Goal: Task Accomplishment & Management: Manage account settings

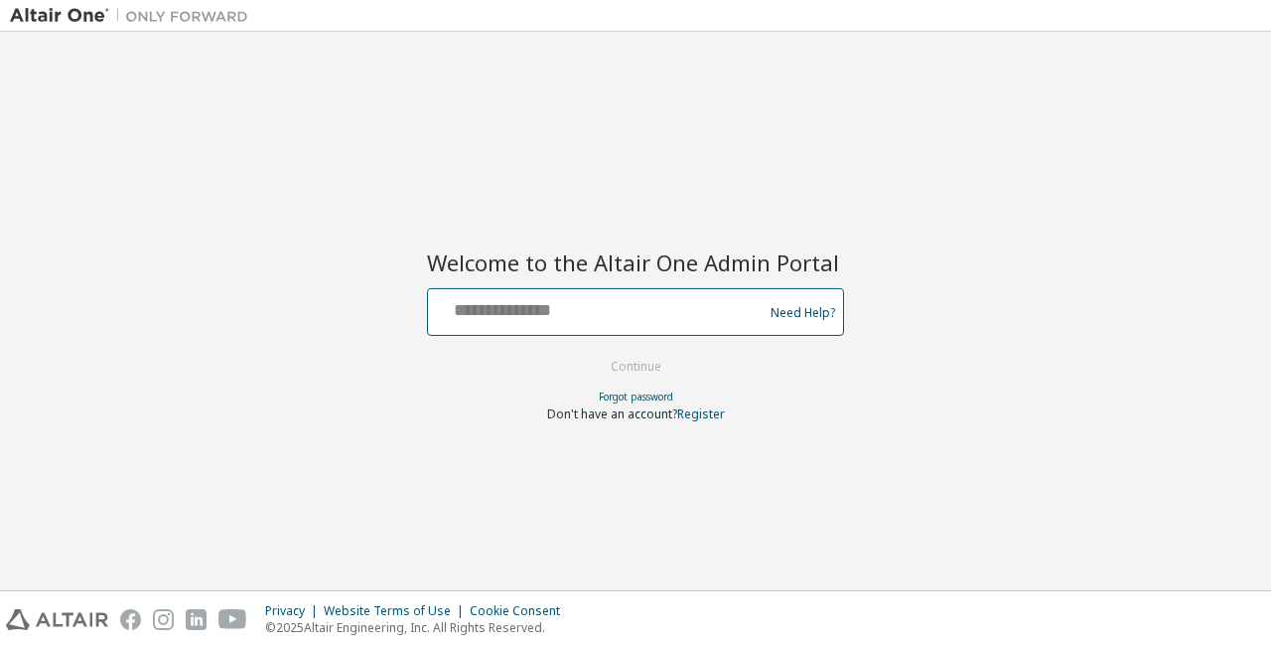
click at [561, 311] on input "text" at bounding box center [598, 307] width 325 height 29
type input "**********"
click at [590, 352] on button "Continue" at bounding box center [636, 367] width 92 height 30
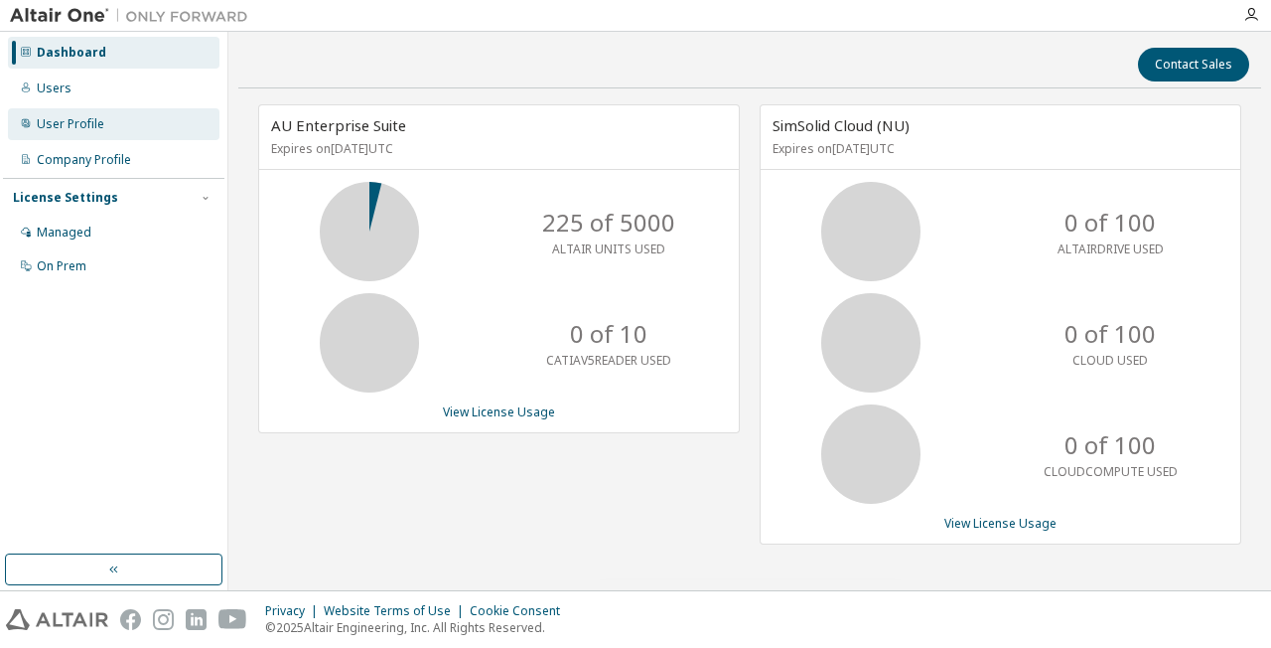
click at [69, 121] on div "User Profile" at bounding box center [71, 124] width 68 height 16
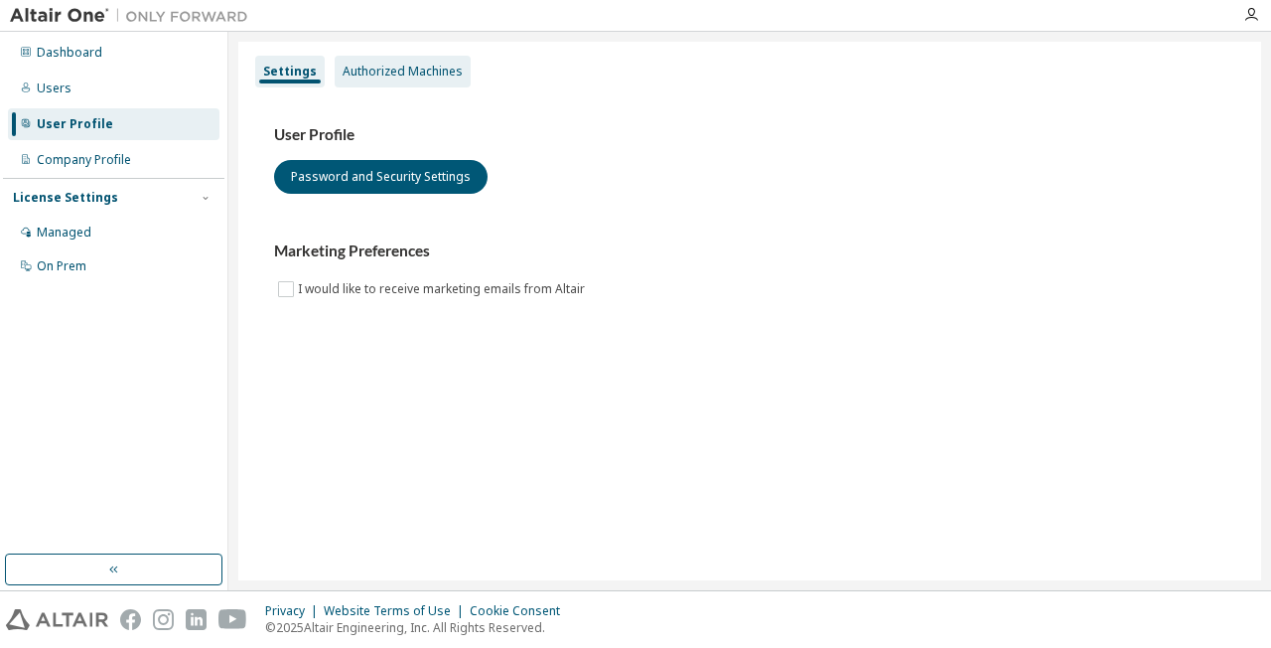
click at [404, 67] on div "Authorized Machines" at bounding box center [403, 72] width 120 height 16
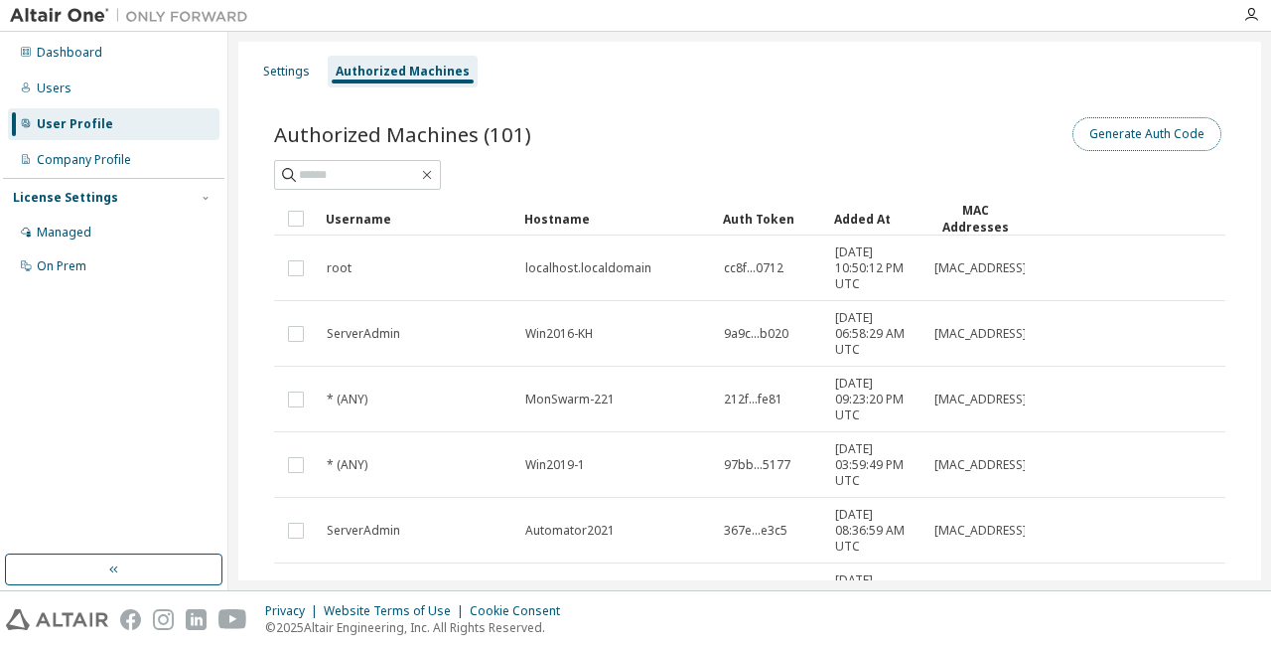
click at [1152, 137] on button "Generate Auth Code" at bounding box center [1147, 134] width 149 height 34
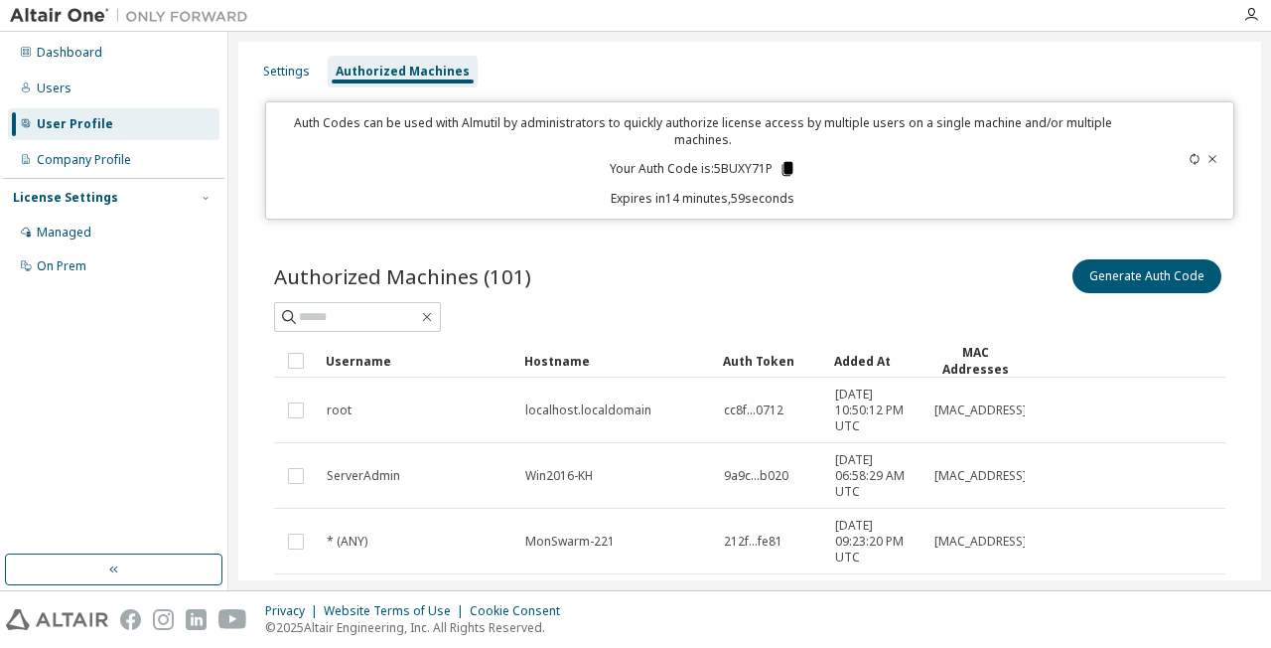
click at [789, 165] on icon at bounding box center [787, 169] width 11 height 14
click at [789, 170] on icon at bounding box center [787, 169] width 11 height 14
click at [790, 170] on icon at bounding box center [787, 169] width 11 height 14
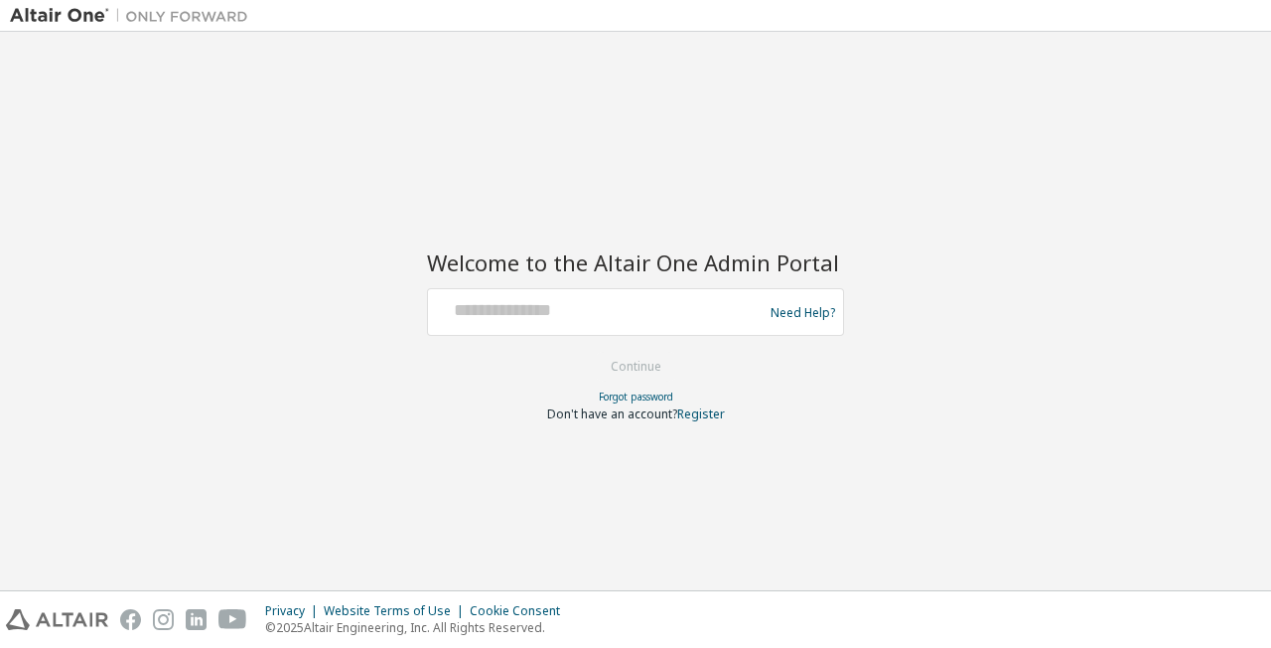
click at [598, 326] on div at bounding box center [598, 312] width 325 height 38
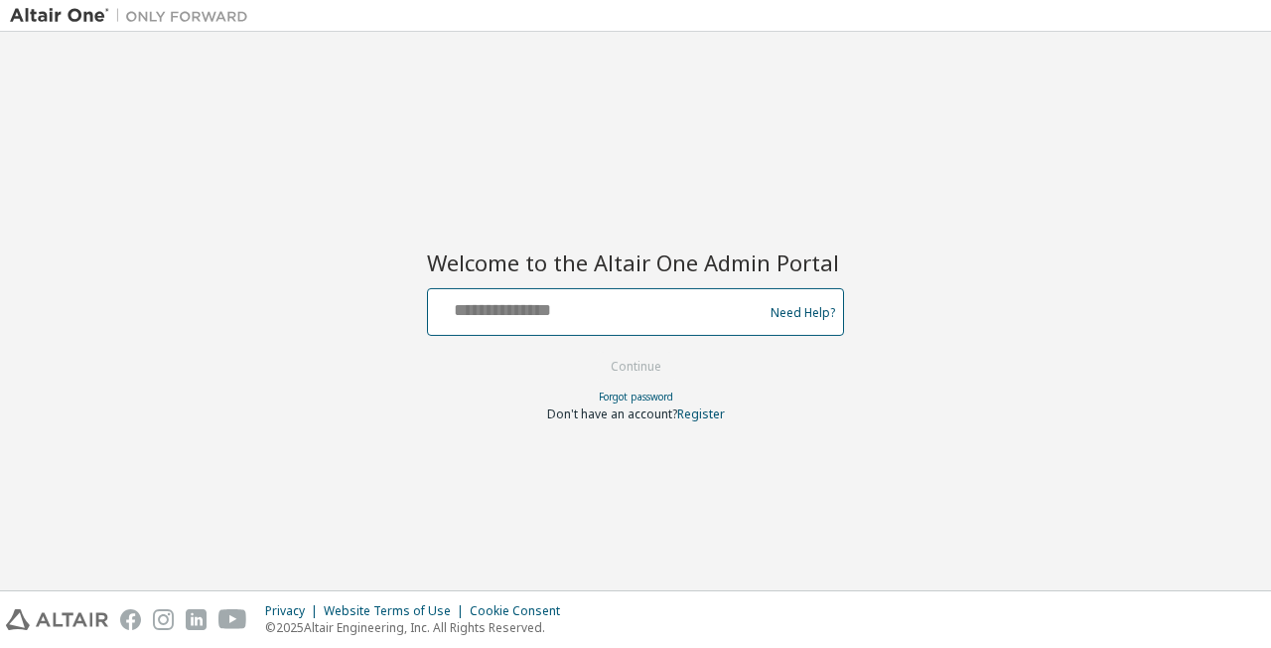
click at [592, 316] on input "text" at bounding box center [598, 307] width 325 height 29
type input "**********"
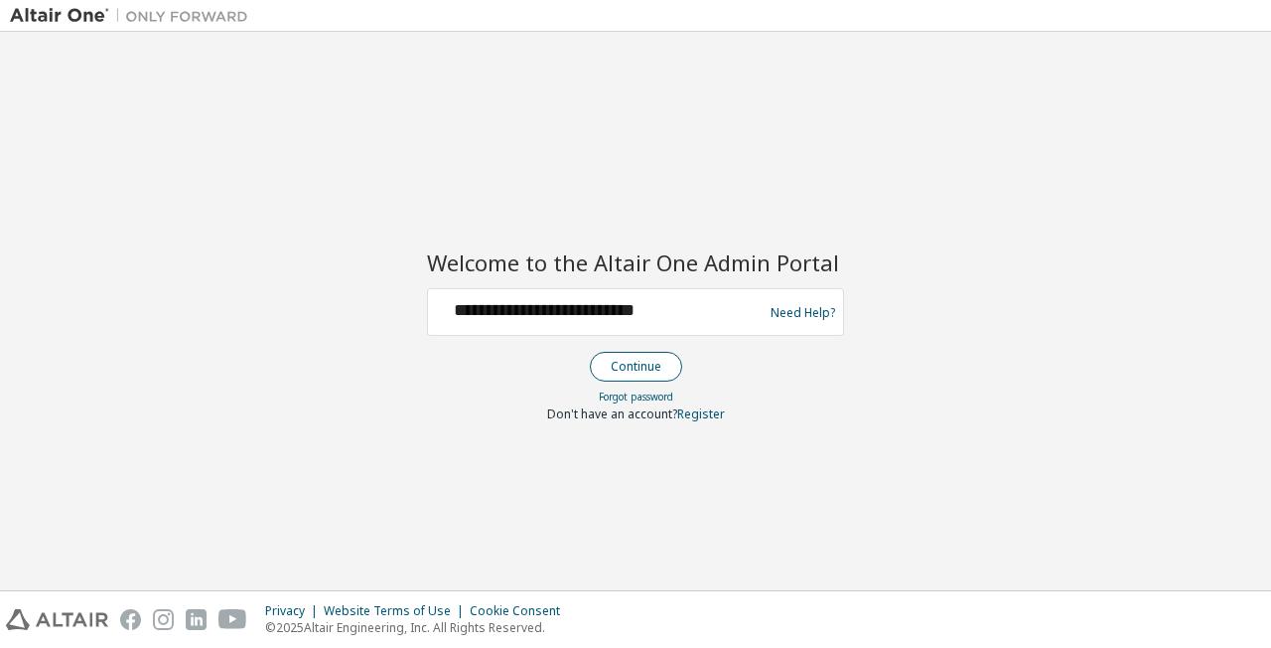
click at [630, 372] on button "Continue" at bounding box center [636, 367] width 92 height 30
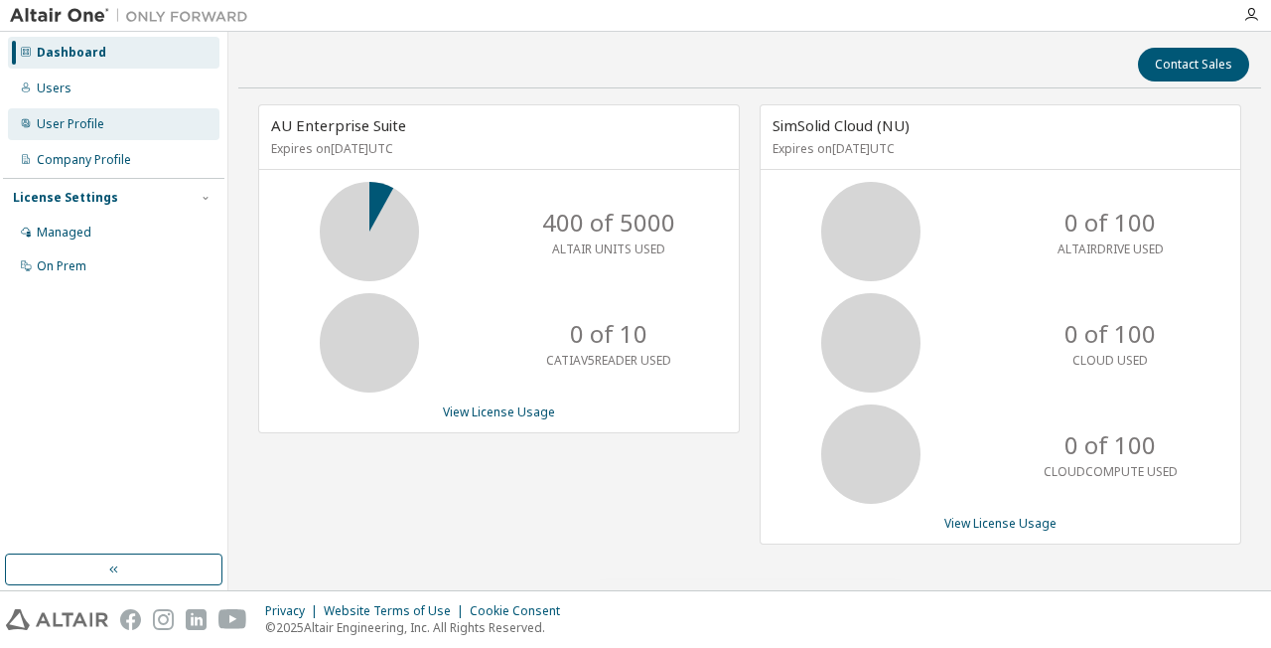
click at [93, 122] on div "User Profile" at bounding box center [71, 124] width 68 height 16
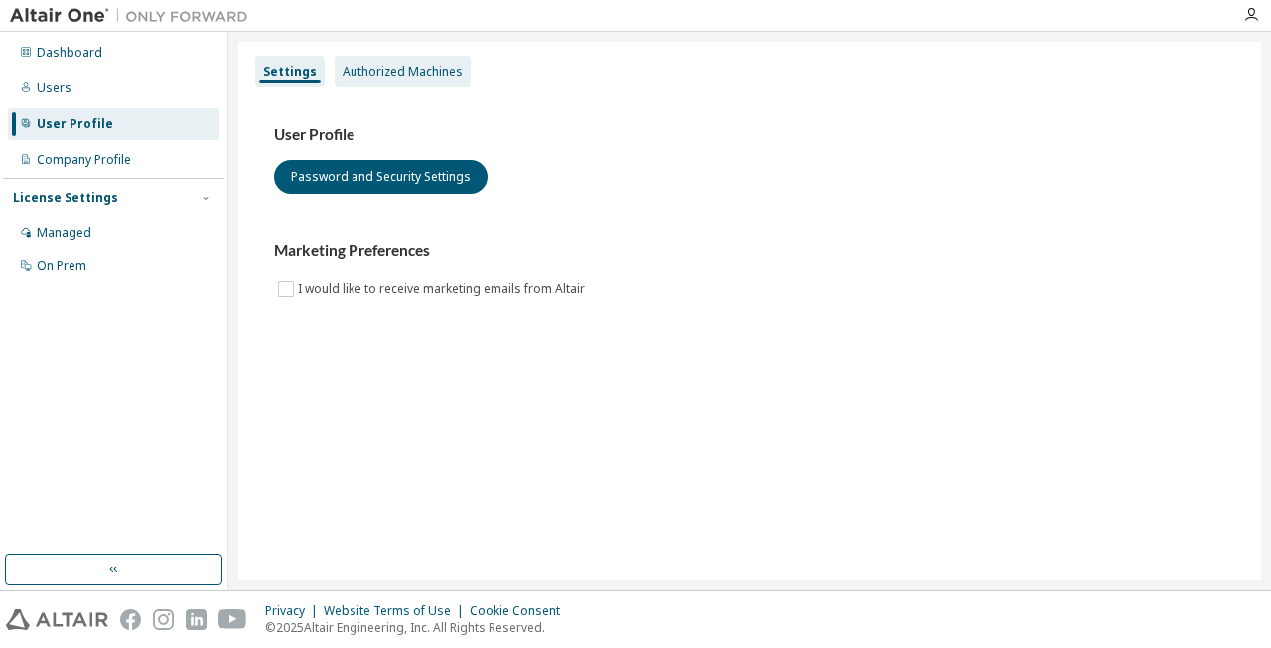
click at [405, 72] on div "Authorized Machines" at bounding box center [403, 72] width 120 height 16
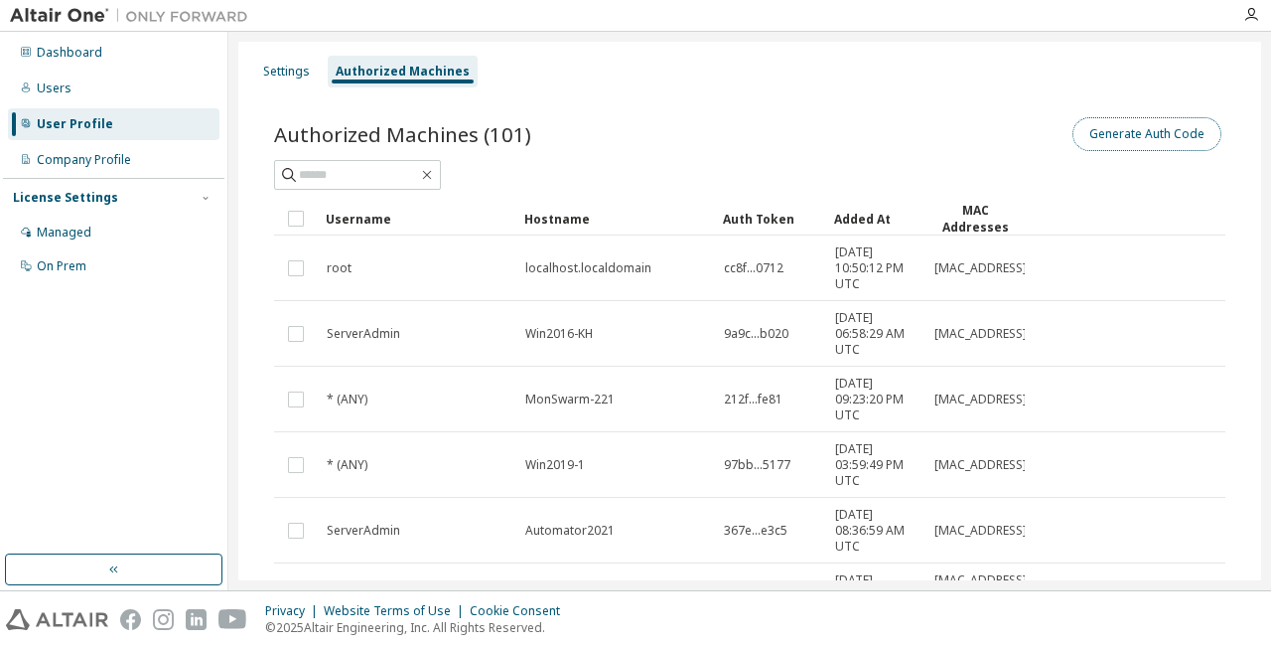
click at [1174, 145] on button "Generate Auth Code" at bounding box center [1147, 134] width 149 height 34
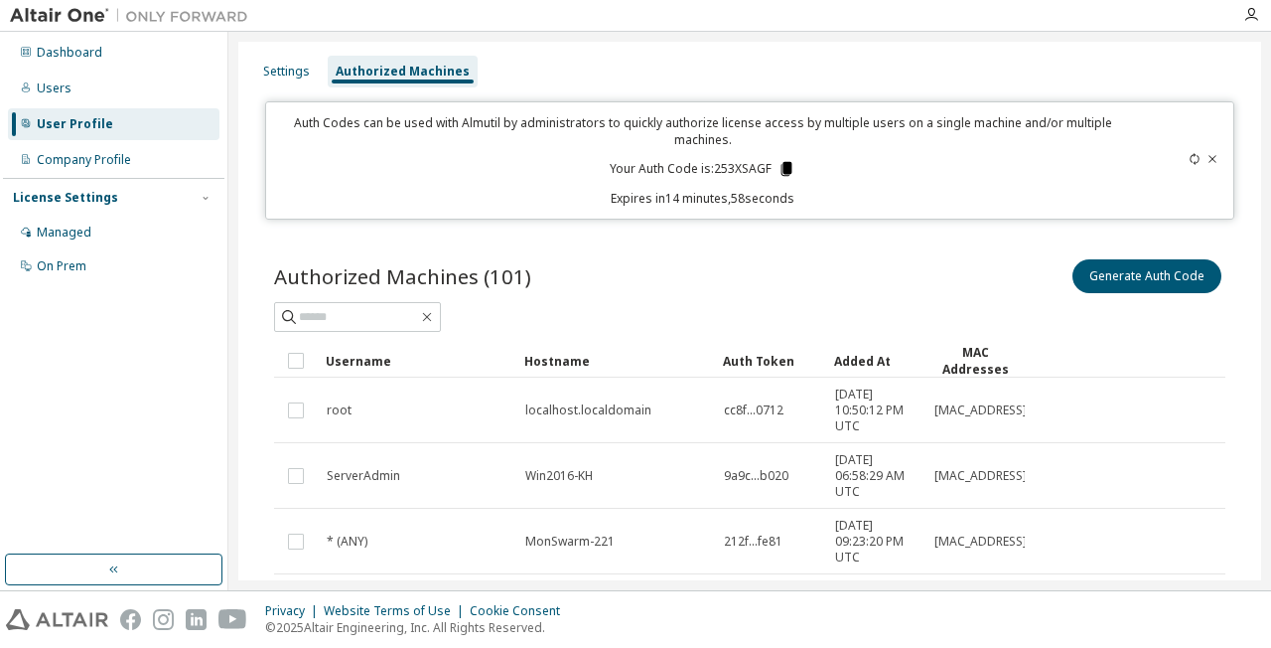
click at [789, 172] on icon at bounding box center [787, 169] width 11 height 14
